Goal: Task Accomplishment & Management: Complete application form

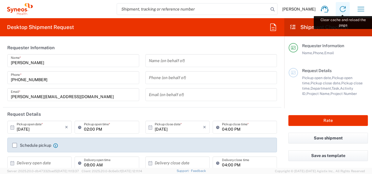
click at [345, 8] on icon at bounding box center [343, 9] width 6 height 6
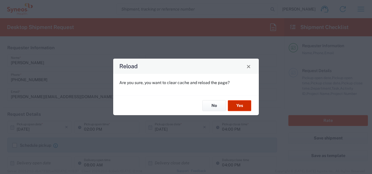
click at [240, 109] on button "Yes" at bounding box center [239, 105] width 23 height 11
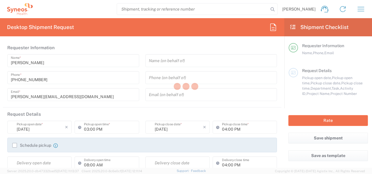
type input "3190"
type input "[PERSON_NAME] Rsrch Grp ([GEOGRAPHIC_DATA]) In"
type input "[US_STATE]"
type input "[GEOGRAPHIC_DATA]"
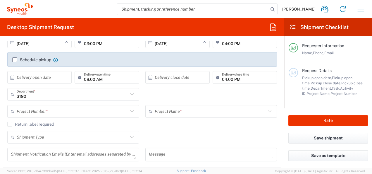
scroll to position [86, 0]
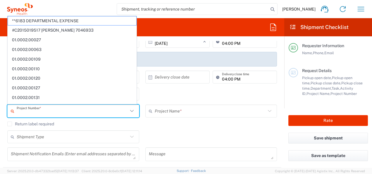
click at [54, 111] on input "text" at bounding box center [72, 111] width 111 height 10
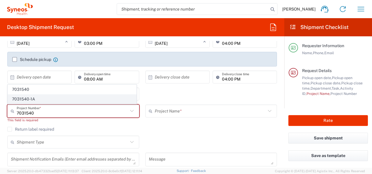
click at [67, 99] on span "7031540-1A" at bounding box center [72, 98] width 128 height 9
type input "7031540-1A"
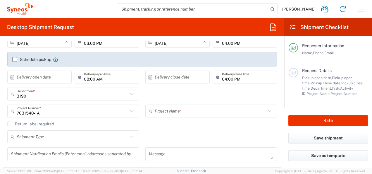
type input "802-SYN-065A"
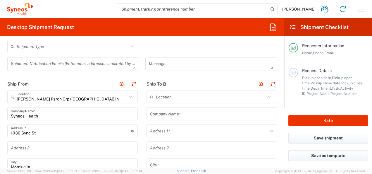
scroll to position [177, 0]
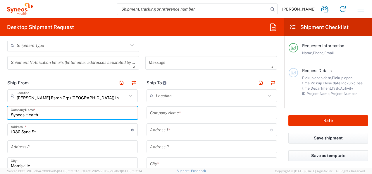
click at [58, 114] on input "Syneos Health" at bounding box center [72, 113] width 123 height 10
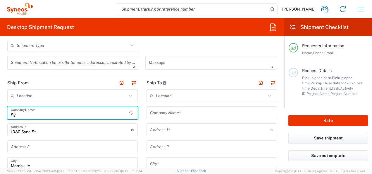
type input "S"
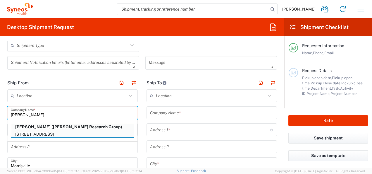
click at [64, 127] on p "Elisa Scherzinger (Illingworth Research Group)" at bounding box center [72, 126] width 123 height 7
type input "Elisa Scherzinger"
type input "5159 CRIMSON PATCH WAY"
type input "Riverton"
type input "[US_STATE]"
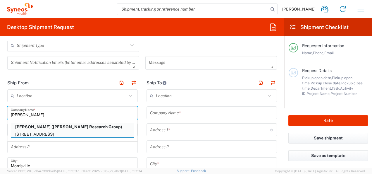
type input "84096"
type input "Illingworth Research Group"
type input "801-671-9581"
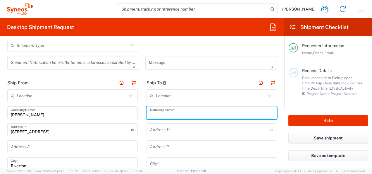
click at [201, 112] on input "text" at bounding box center [211, 113] width 123 height 10
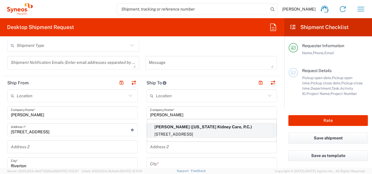
click at [208, 125] on p "LEIGH COLLINS (Colorado Kidney Care, P.C.)" at bounding box center [211, 126] width 123 height 7
type input "LEIGH COLLINS"
type input "919 Jasmine Street"
type input "Denver"
type input "[GEOGRAPHIC_DATA]"
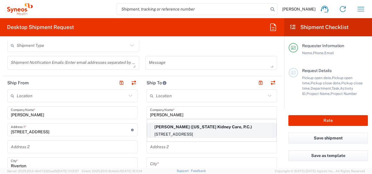
type input "80220"
type input "Colorado Kidney Care, P.C."
type input "303-364-4775"
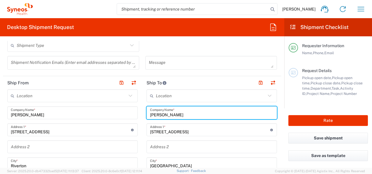
type input "[US_STATE]"
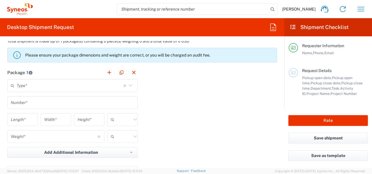
scroll to position [480, 0]
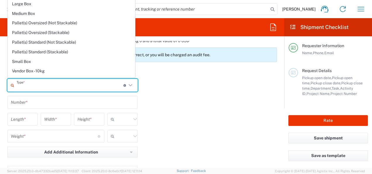
click at [86, 87] on input "text" at bounding box center [70, 85] width 107 height 10
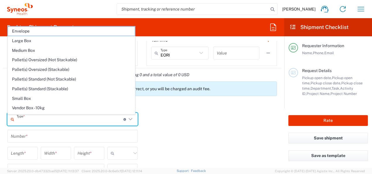
scroll to position [443, 0]
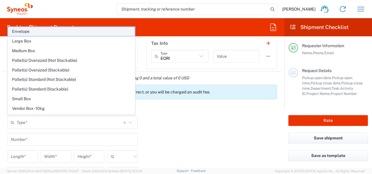
click at [82, 34] on span "Envelope" at bounding box center [71, 31] width 127 height 9
type input "Envelope"
type input "1"
type input "9.5"
type input "12.5"
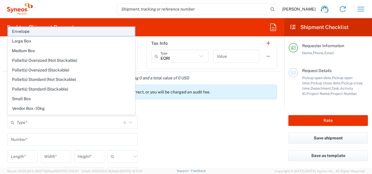
type input "0.25"
type input "in"
type input "0.45"
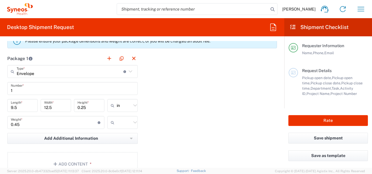
scroll to position [496, 0]
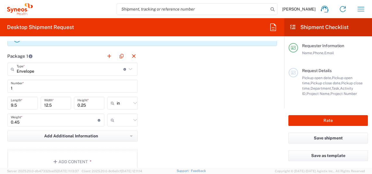
click at [131, 119] on icon at bounding box center [135, 120] width 8 height 8
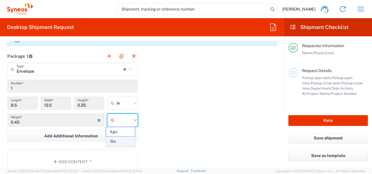
click at [128, 139] on span "lbs" at bounding box center [120, 141] width 29 height 9
type input "lbs"
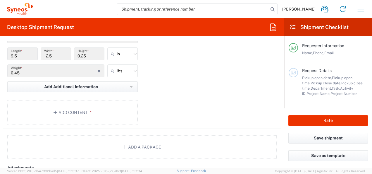
scroll to position [546, 0]
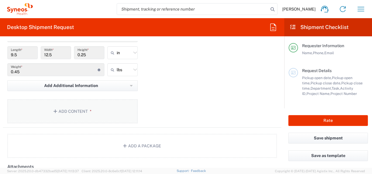
click at [72, 111] on button "Add Content *" at bounding box center [72, 111] width 130 height 24
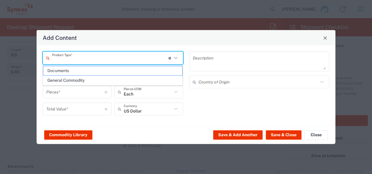
click at [158, 60] on input "text" at bounding box center [110, 58] width 116 height 10
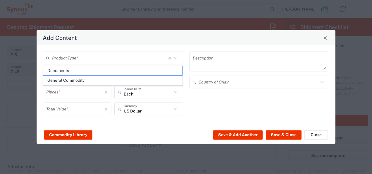
click at [156, 73] on span "Documents" at bounding box center [112, 70] width 139 height 9
type input "Documents"
type input "1"
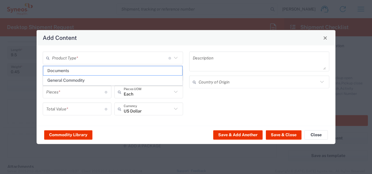
type textarea "Documents"
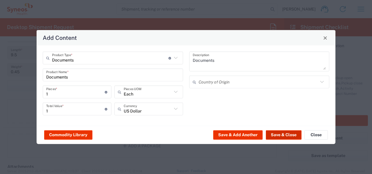
click at [291, 136] on button "Save & Close" at bounding box center [284, 134] width 36 height 9
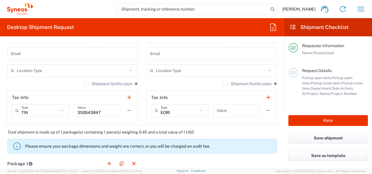
scroll to position [383, 0]
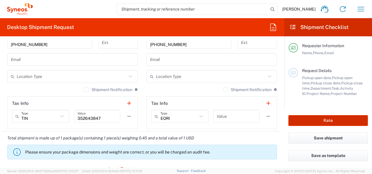
click at [328, 122] on button "Rate" at bounding box center [328, 120] width 80 height 11
type input "7031540-1A"
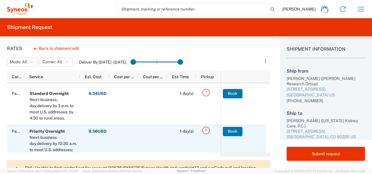
scroll to position [71, 0]
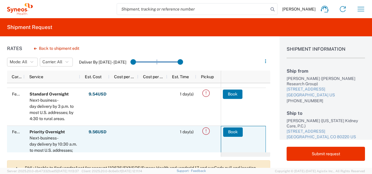
click at [237, 130] on button "Book" at bounding box center [233, 131] width 20 height 9
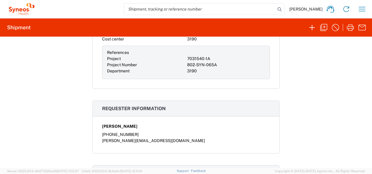
scroll to position [213, 0]
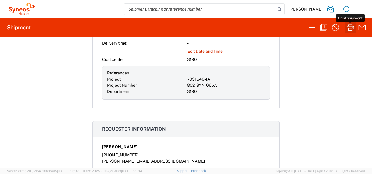
click at [351, 28] on icon "button" at bounding box center [350, 27] width 9 height 9
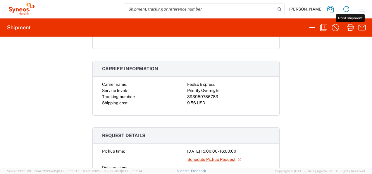
scroll to position [88, 0]
drag, startPoint x: 185, startPoint y: 95, endPoint x: 216, endPoint y: 96, distance: 30.1
click at [216, 96] on div "393959786783" at bounding box center [228, 97] width 83 height 6
copy div "393959786783"
click at [248, 100] on div "9.56 USD" at bounding box center [228, 103] width 83 height 6
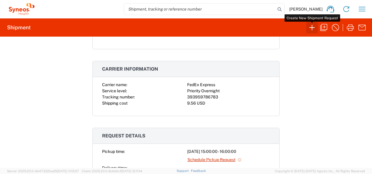
click at [309, 24] on icon "button" at bounding box center [311, 27] width 9 height 9
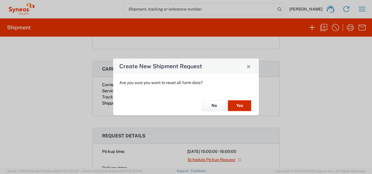
click at [239, 103] on button "Yes" at bounding box center [239, 105] width 23 height 11
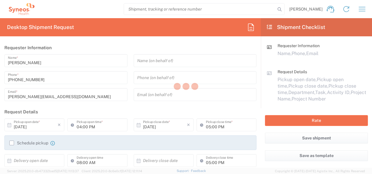
type input "[US_STATE]"
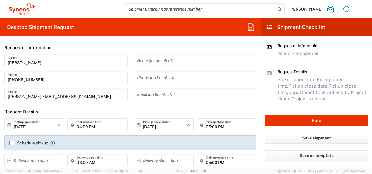
type input "3190"
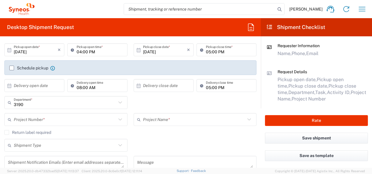
scroll to position [78, 0]
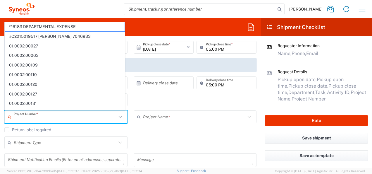
click at [59, 115] on input "text" at bounding box center [65, 117] width 103 height 10
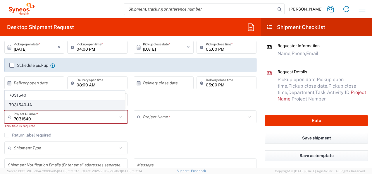
click at [41, 103] on span "7031540-1A" at bounding box center [65, 104] width 120 height 9
type input "7031540-1A"
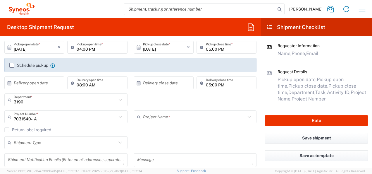
type input "802-SYN-065A"
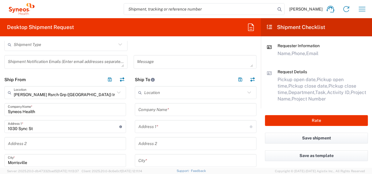
scroll to position [176, 0]
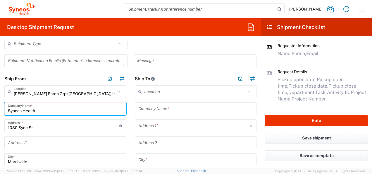
click at [42, 109] on input "Syneos Health" at bounding box center [65, 109] width 115 height 10
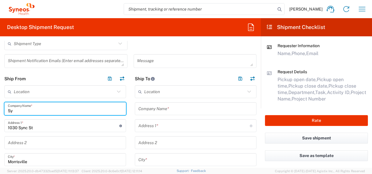
type input "S"
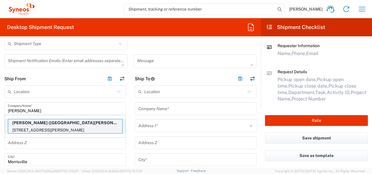
click at [68, 125] on p "Rosa Lopez-Perales (Loma Linda Linda University), rlopez-perales@llu.edu" at bounding box center [65, 122] width 114 height 7
type input "Rosa Lopez-Perales"
type input "250 E Caroline Street"
type input "Suite J"
type input "San Bernardino"
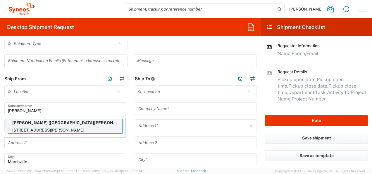
type input "[US_STATE]"
type input "92408"
type input "Loma Linda Linda University"
type input "909-558-5830"
type input "rlopez-perales@llu.edu"
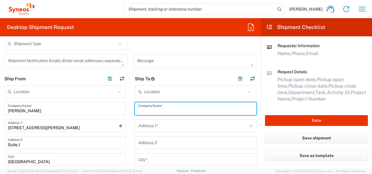
click at [160, 107] on input "text" at bounding box center [195, 109] width 115 height 10
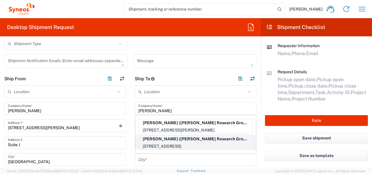
click at [175, 141] on p "Anne Marie Germain (Illingworth Research Group)" at bounding box center [196, 138] width 114 height 7
type input "Anne Marie Germain"
type input "1725 Ocean Front Walk"
type input "Apt. 610"
type input "Santa Monica"
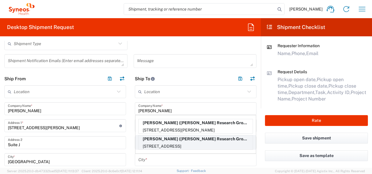
type input "[GEOGRAPHIC_DATA]"
type input "90401"
type input "Illingworth Research Group"
type input "760-994-9632"
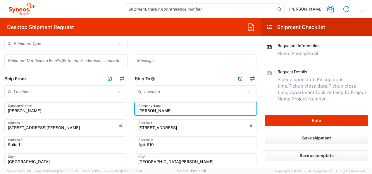
type input "[US_STATE]"
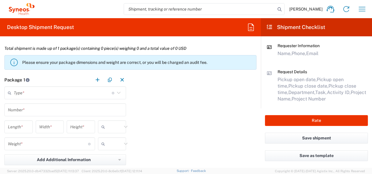
scroll to position [463, 0]
click at [56, 91] on input "text" at bounding box center [63, 92] width 98 height 10
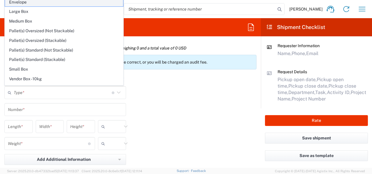
click at [97, 1] on span "Envelope" at bounding box center [64, 2] width 118 height 9
type input "Envelope"
type input "1"
type input "9.5"
type input "12.5"
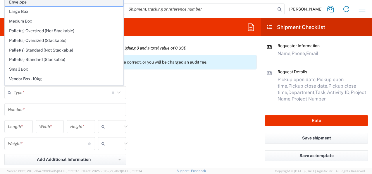
type input "0.25"
type input "in"
type input "0.45"
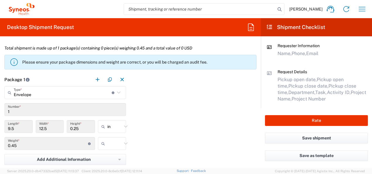
click at [122, 142] on icon at bounding box center [126, 144] width 8 height 8
click at [116, 163] on span "lbs" at bounding box center [110, 164] width 27 height 9
type input "lbs"
click at [159, 137] on div "Package 1 Envelope Type * Material used to package goods Envelope Large Box Med…" at bounding box center [130, 136] width 261 height 126
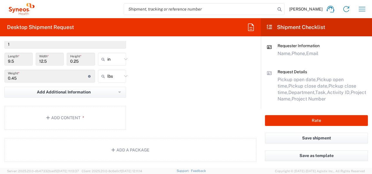
scroll to position [531, 0]
click at [81, 116] on span "*" at bounding box center [82, 117] width 4 height 5
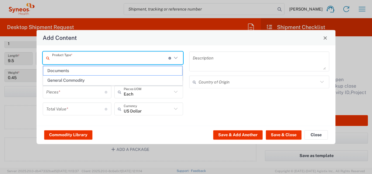
click at [105, 56] on input "text" at bounding box center [110, 58] width 116 height 10
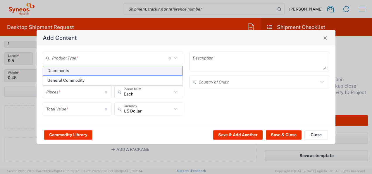
click at [107, 69] on span "Documents" at bounding box center [112, 70] width 139 height 9
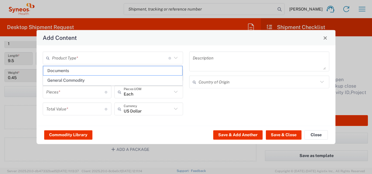
type input "Documents"
type input "1"
type textarea "Documents"
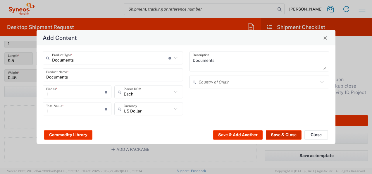
click at [282, 136] on button "Save & Close" at bounding box center [284, 134] width 36 height 9
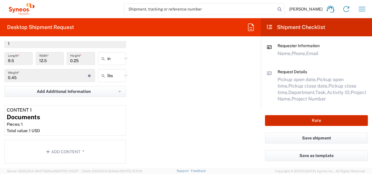
click at [323, 123] on button "Rate" at bounding box center [316, 120] width 103 height 11
type input "7031540-1A"
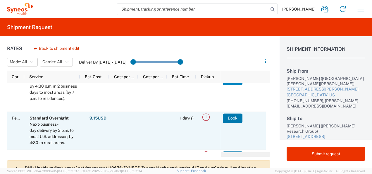
scroll to position [49, 0]
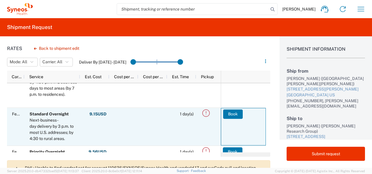
click at [238, 114] on button "Book" at bounding box center [233, 113] width 20 height 9
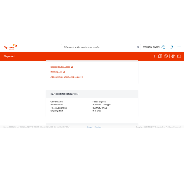
scroll to position [53, 0]
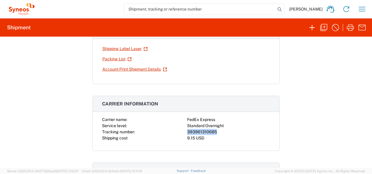
drag, startPoint x: 185, startPoint y: 130, endPoint x: 214, endPoint y: 132, distance: 28.7
click at [214, 132] on div "393961310685" at bounding box center [228, 132] width 83 height 6
copy div "393961310685"
click at [217, 133] on div "393961310685" at bounding box center [228, 132] width 83 height 6
click at [350, 27] on icon "button" at bounding box center [350, 27] width 9 height 9
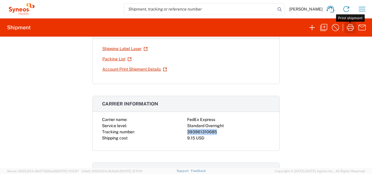
click at [349, 25] on icon "button" at bounding box center [350, 27] width 7 height 6
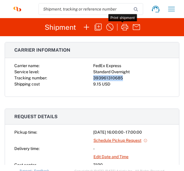
scroll to position [89, 0]
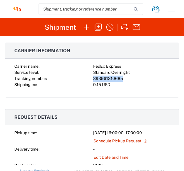
click at [125, 78] on div "393961310685" at bounding box center [131, 79] width 77 height 6
